Goal: Transaction & Acquisition: Purchase product/service

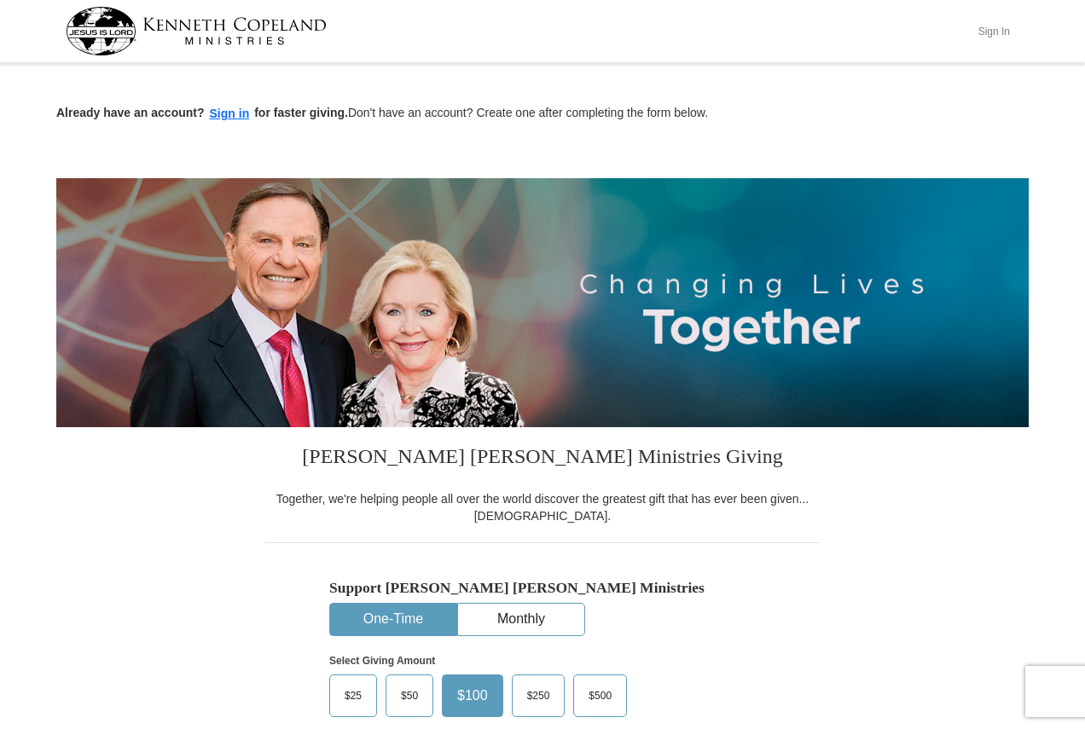
click at [997, 31] on button "Sign In" at bounding box center [993, 31] width 51 height 26
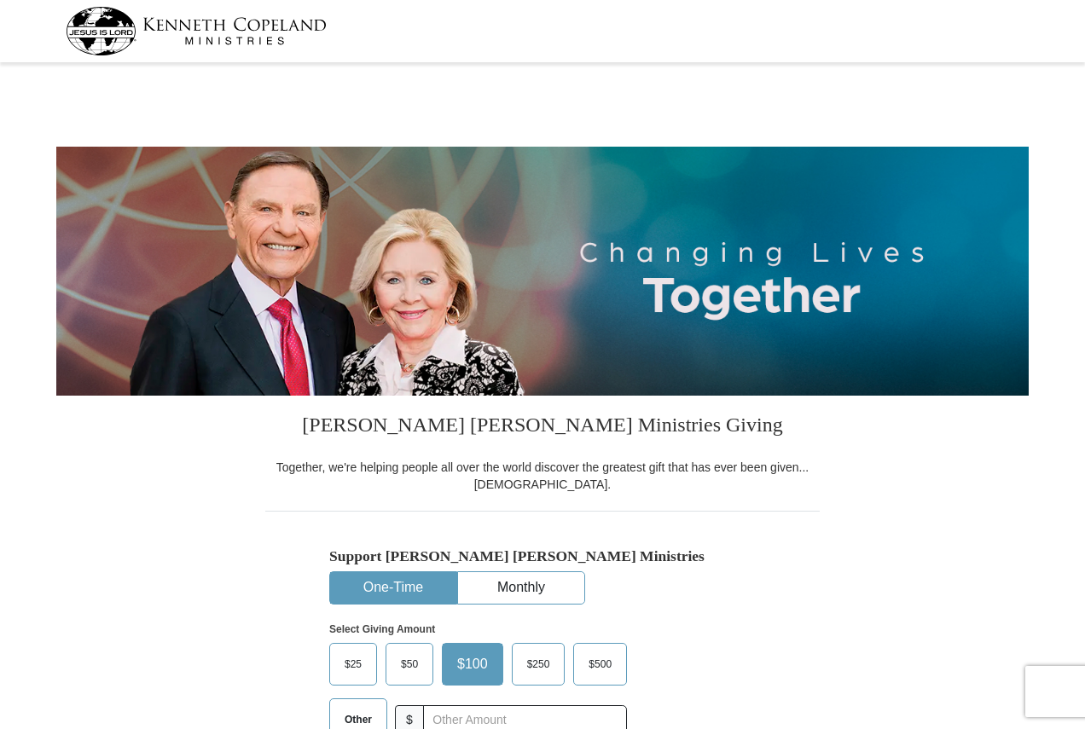
select select "PA"
click at [558, 585] on button "Monthly" at bounding box center [521, 588] width 126 height 32
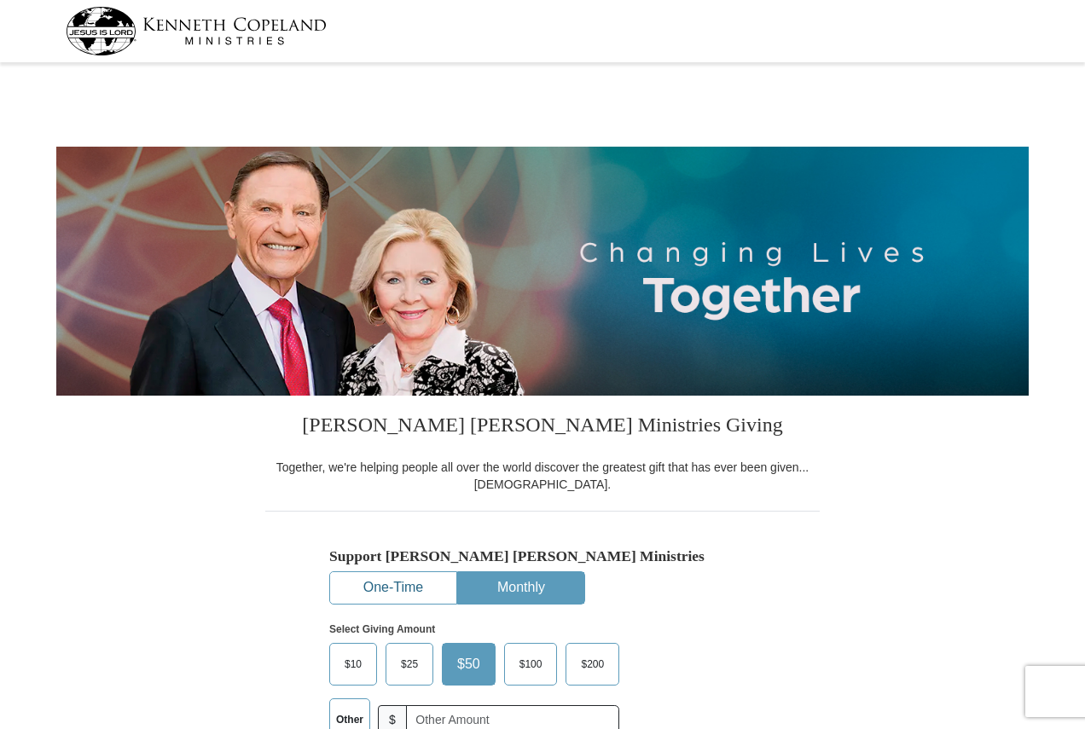
click at [407, 589] on button "One-Time" at bounding box center [393, 588] width 126 height 32
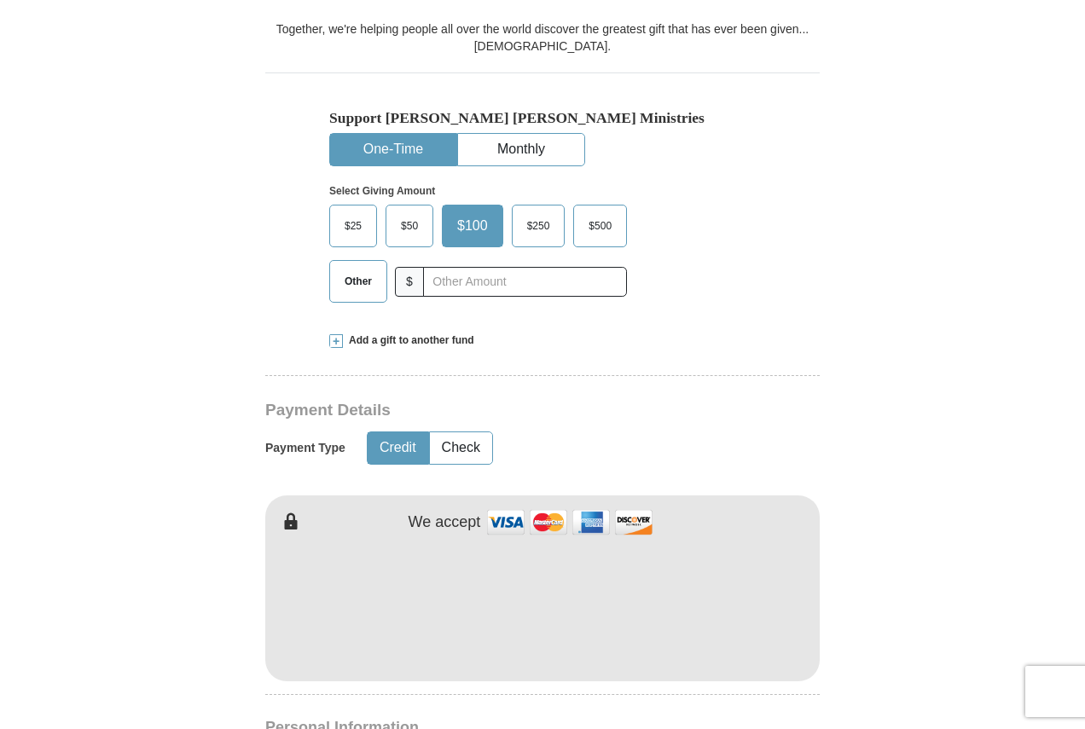
scroll to position [512, 0]
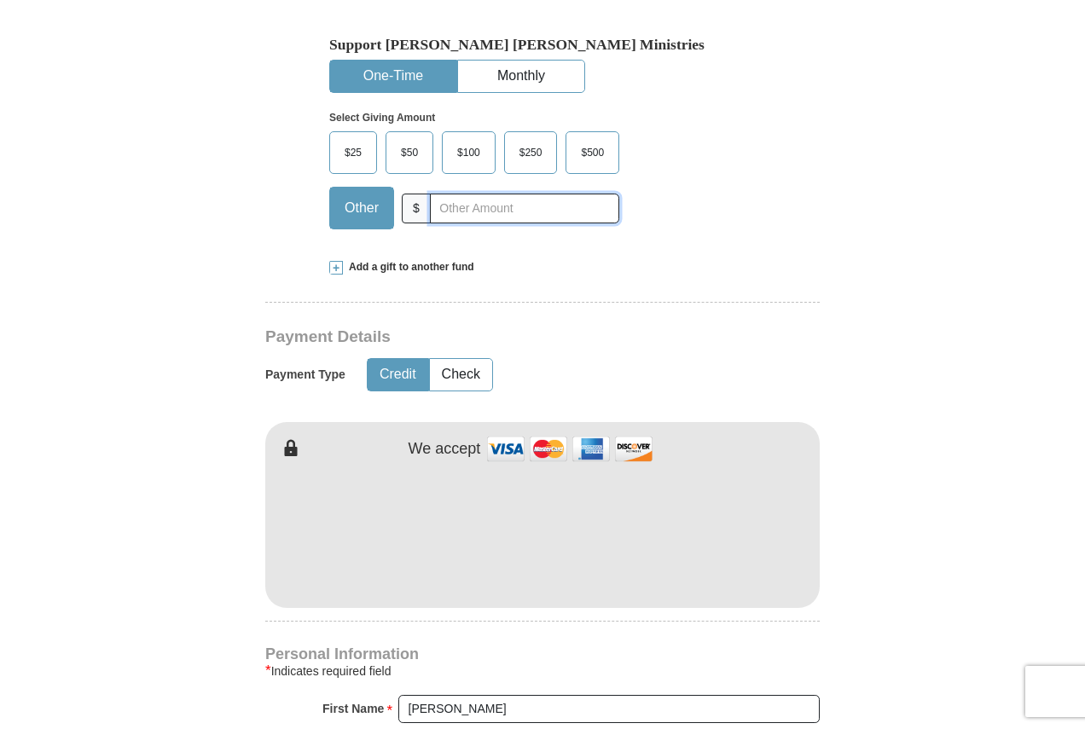
click at [506, 203] on input "text" at bounding box center [524, 209] width 189 height 30
type input "20"
click at [448, 374] on button "Check" at bounding box center [461, 375] width 62 height 32
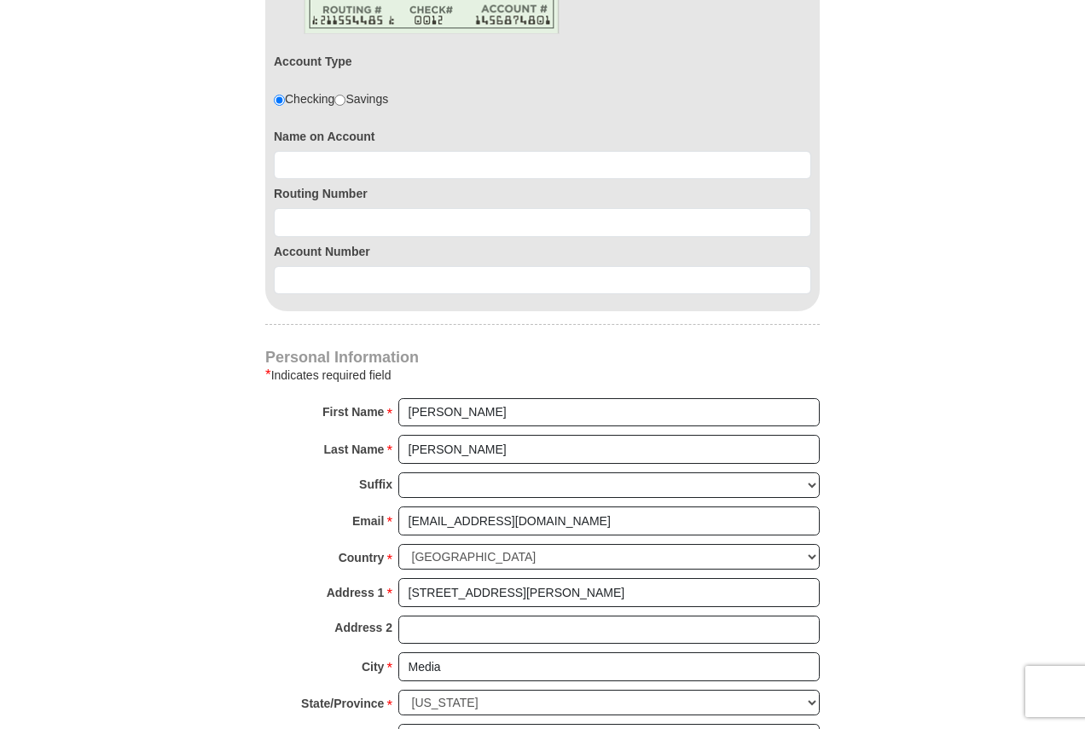
scroll to position [1024, 0]
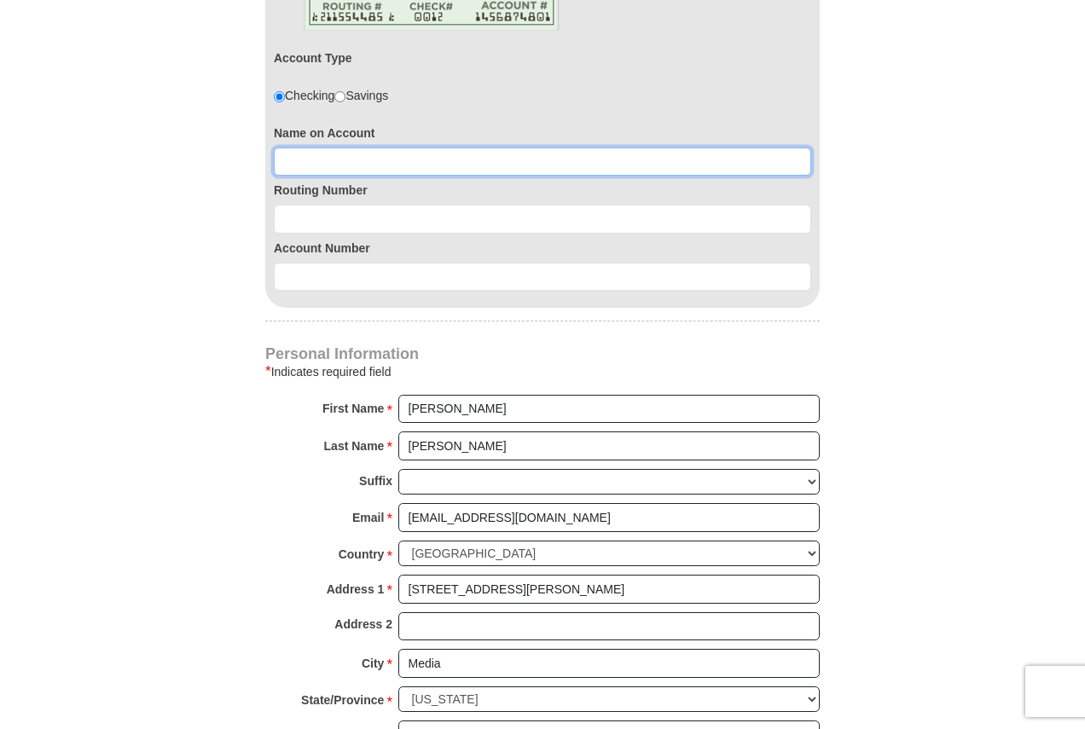
click at [421, 164] on input at bounding box center [542, 162] width 537 height 29
type input "[PERSON_NAME]"
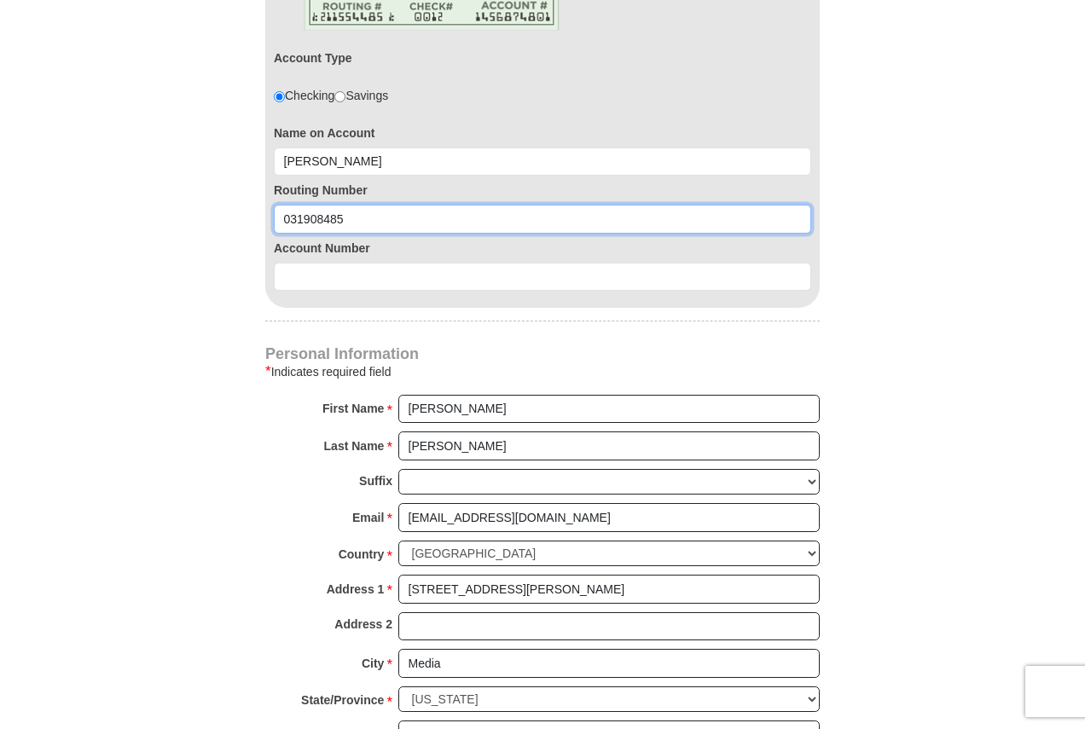
type input "031908485"
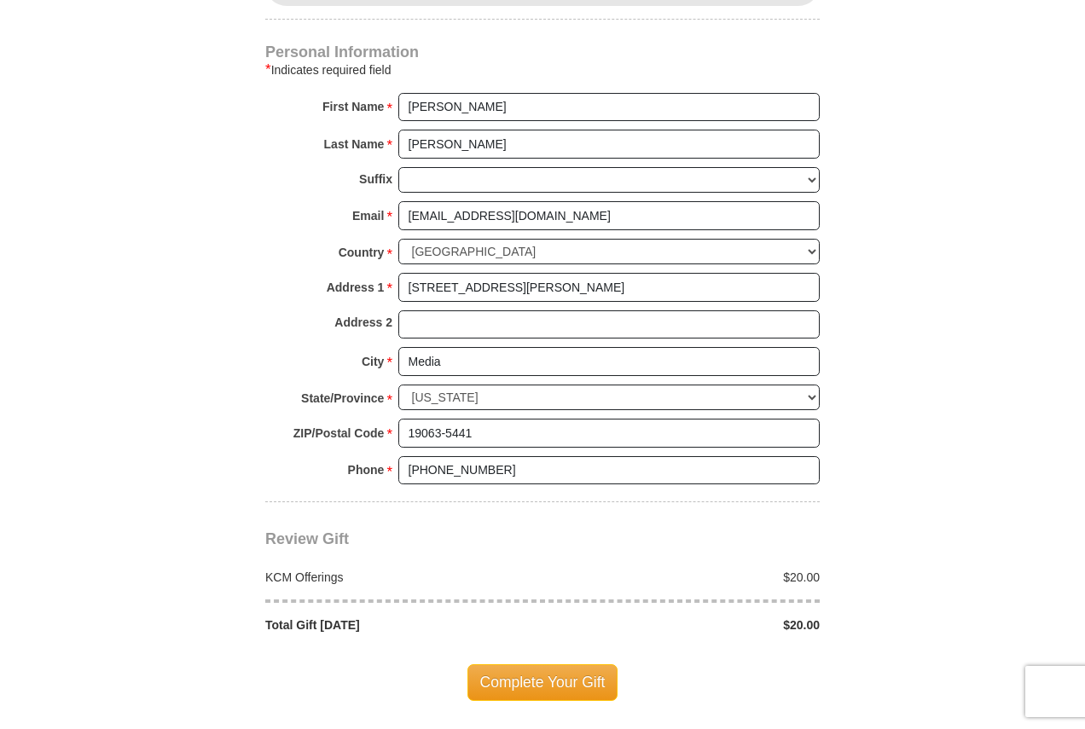
scroll to position [1365, 0]
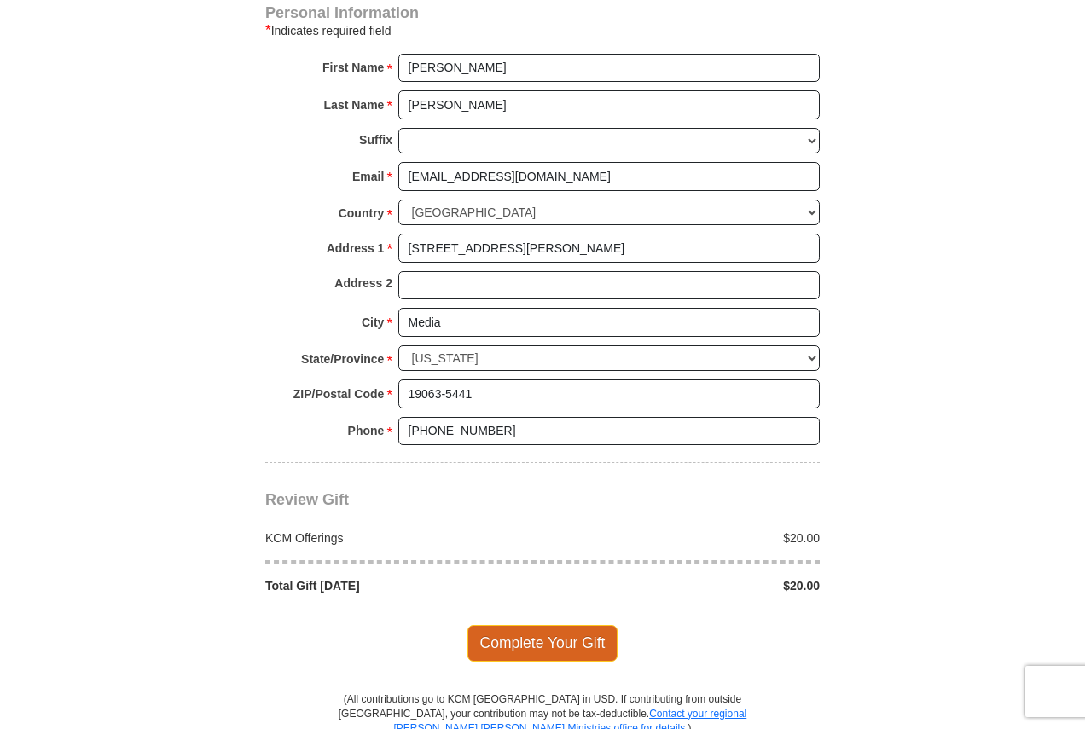
type input "0360154439"
click at [556, 643] on span "Complete Your Gift" at bounding box center [542, 643] width 151 height 36
